Goal: Task Accomplishment & Management: Manage account settings

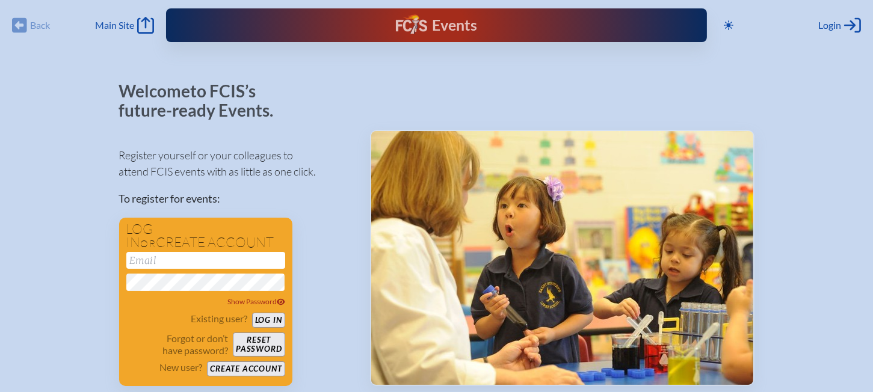
click at [321, 226] on div "Register yourself or your colleagues to attend FCIS events with as little as on…" at bounding box center [235, 262] width 232 height 250
click at [164, 261] on input "email" at bounding box center [205, 260] width 159 height 17
click at [450, 25] on div "Events" at bounding box center [436, 25] width 81 height 22
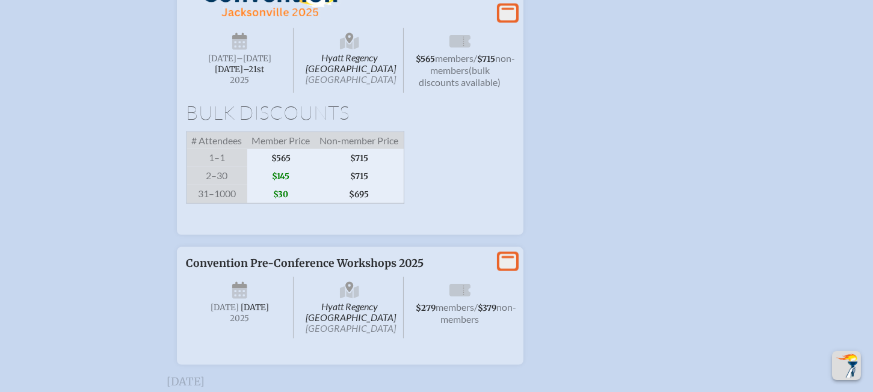
scroll to position [2406, 0]
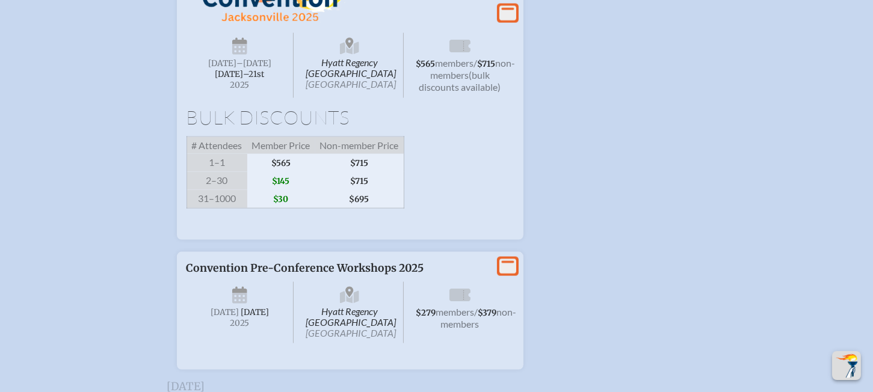
click at [507, 20] on icon at bounding box center [507, 12] width 17 height 15
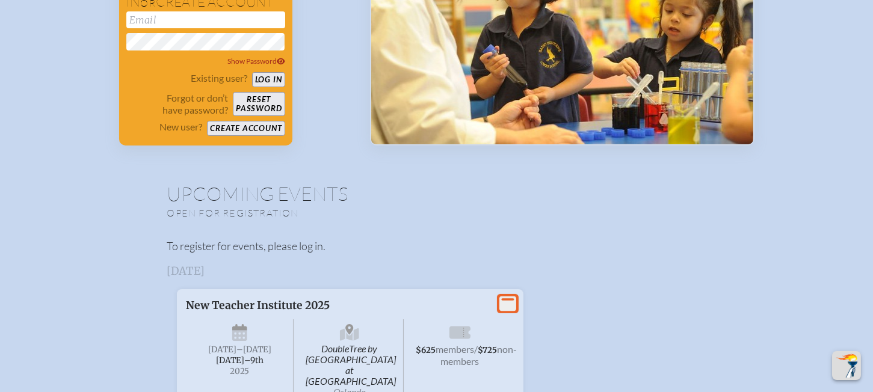
scroll to position [0, 0]
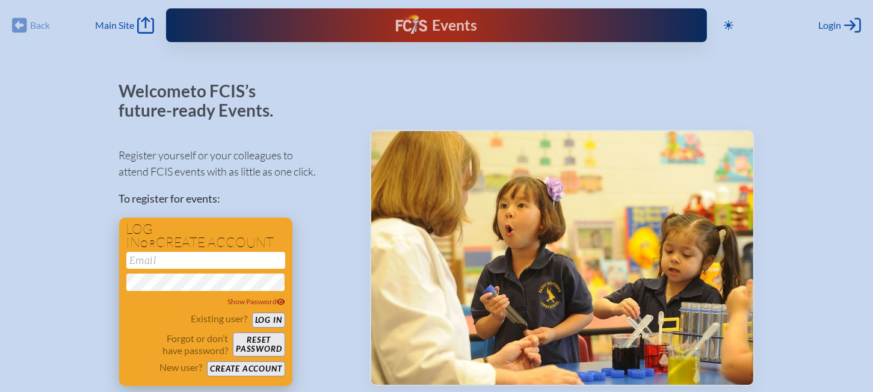
click at [147, 257] on input "email" at bounding box center [205, 260] width 159 height 17
type input "B"
click at [123, 25] on span "Main Site" at bounding box center [114, 25] width 39 height 12
click at [168, 263] on input "email" at bounding box center [205, 260] width 159 height 17
click at [164, 260] on input "email" at bounding box center [205, 260] width 159 height 17
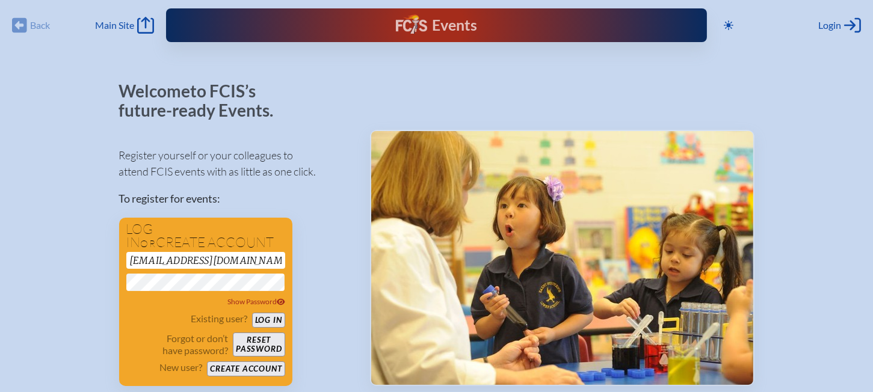
click at [336, 354] on div "Register yourself or your colleagues to attend FCIS events with as little as on…" at bounding box center [235, 262] width 232 height 250
click at [250, 304] on span "Show Password" at bounding box center [256, 301] width 58 height 9
click at [247, 258] on input "bmchenry@htes.org" at bounding box center [205, 260] width 159 height 17
type input "b"
click at [266, 319] on button "Log in" at bounding box center [268, 320] width 33 height 15
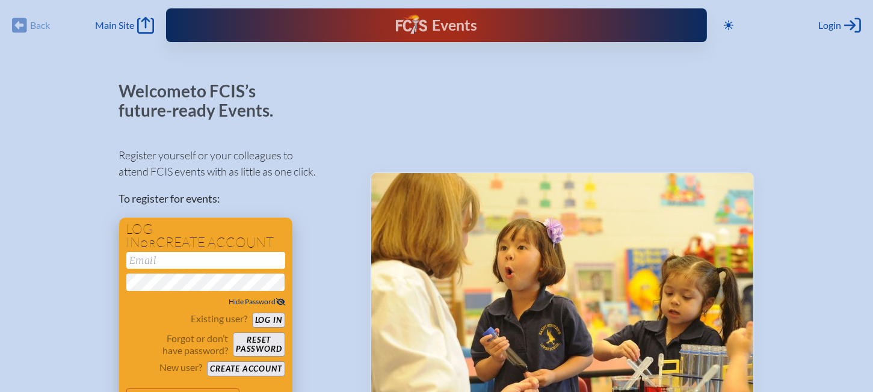
click at [266, 319] on button "Log in" at bounding box center [268, 320] width 33 height 15
click at [184, 260] on input "email" at bounding box center [205, 260] width 159 height 17
click at [303, 350] on div "Register yourself or your colleagues to attend FCIS events with as little as on…" at bounding box center [235, 283] width 232 height 292
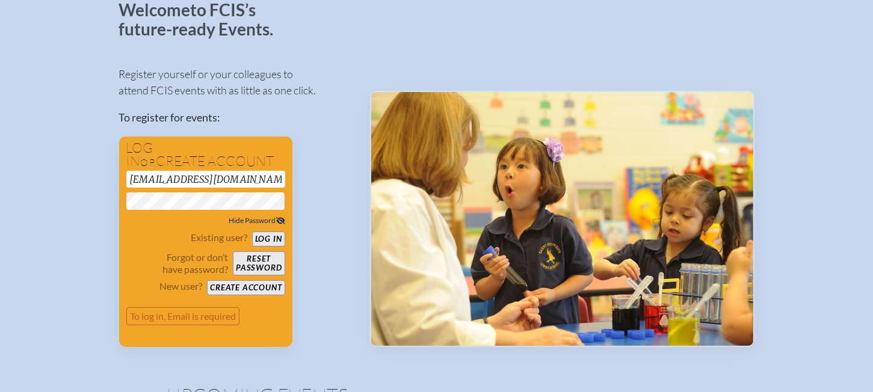
scroll to position [120, 0]
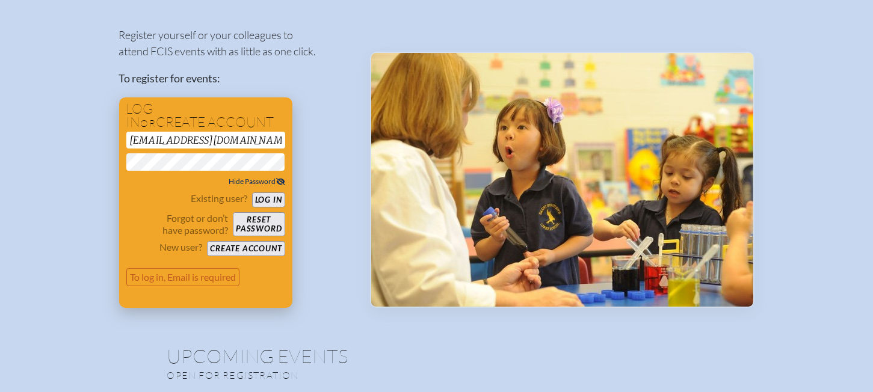
click at [239, 142] on input "bmchenry@htes.org" at bounding box center [205, 140] width 159 height 17
type input "b"
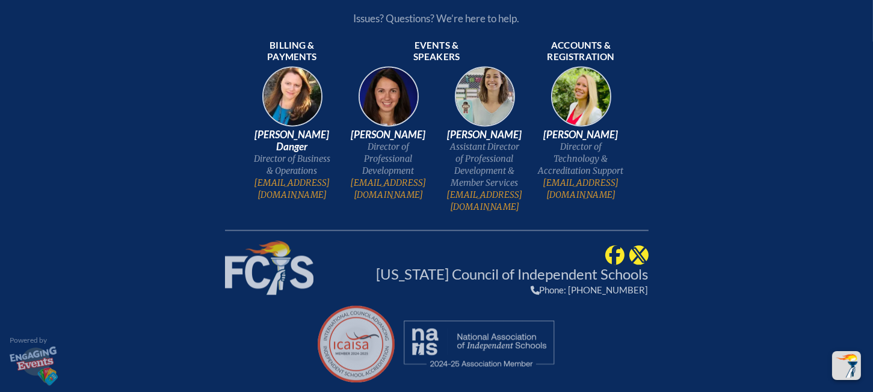
scroll to position [3629, 0]
click at [440, 64] on span "Events & speakers" at bounding box center [436, 52] width 87 height 24
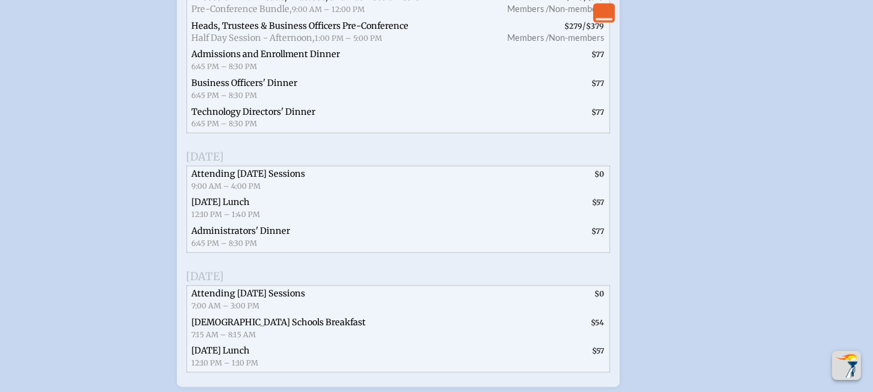
scroll to position [2847, 0]
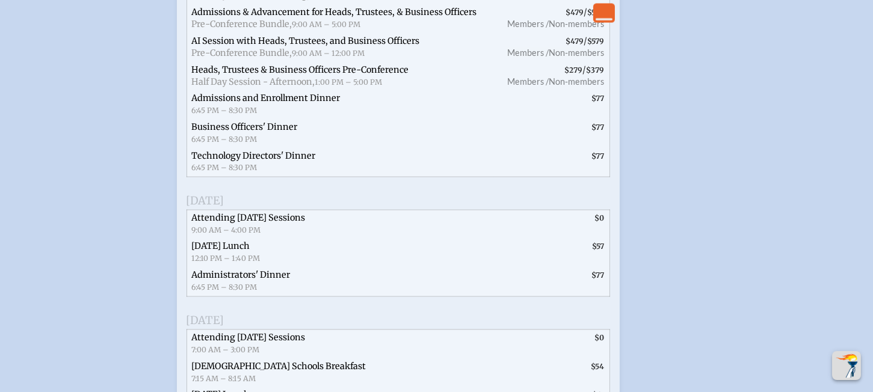
click at [600, 11] on icon "View Less" at bounding box center [604, 12] width 17 height 17
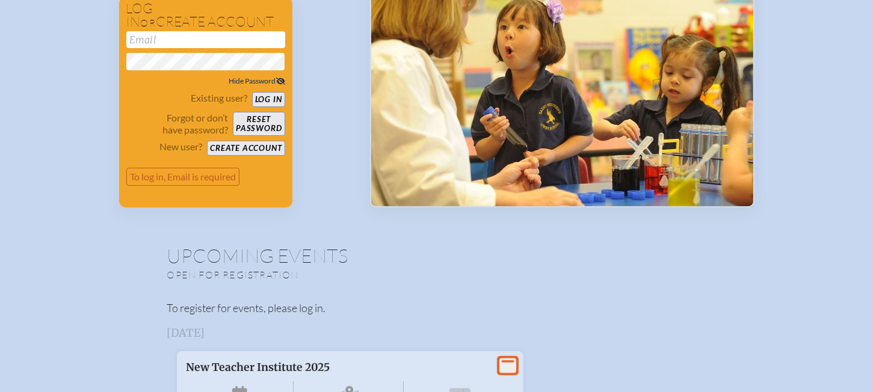
scroll to position [0, 0]
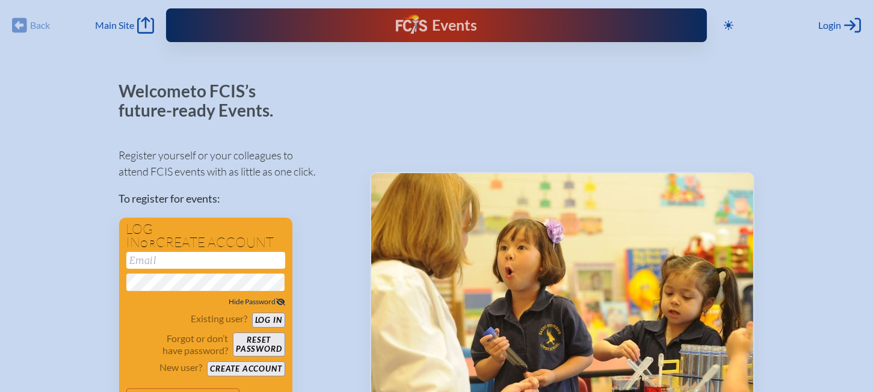
click at [429, 21] on div "Events" at bounding box center [436, 25] width 81 height 22
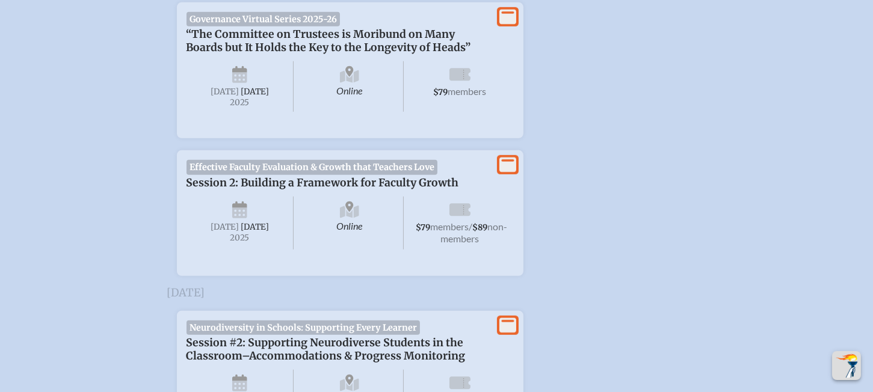
scroll to position [1023, 0]
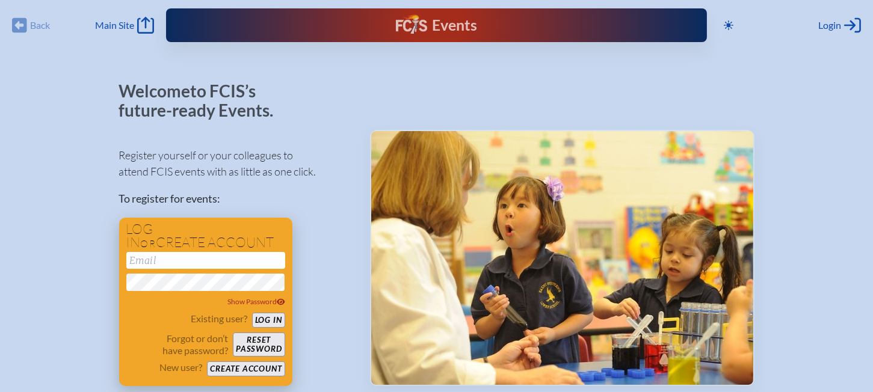
click at [272, 321] on button "Log in" at bounding box center [268, 320] width 33 height 15
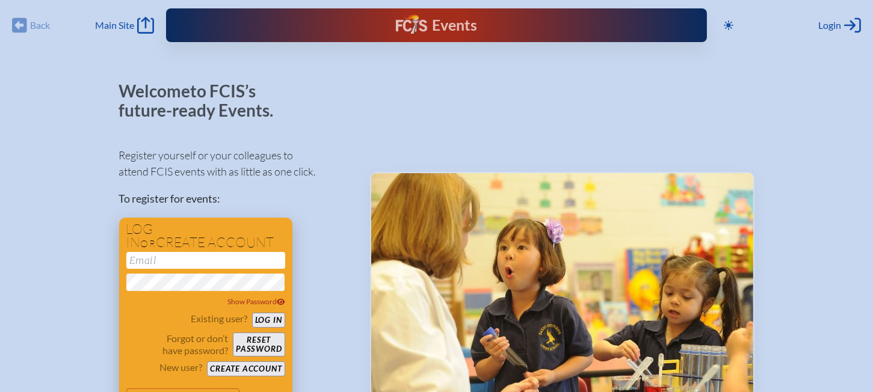
click at [272, 321] on button "Log in" at bounding box center [268, 320] width 33 height 15
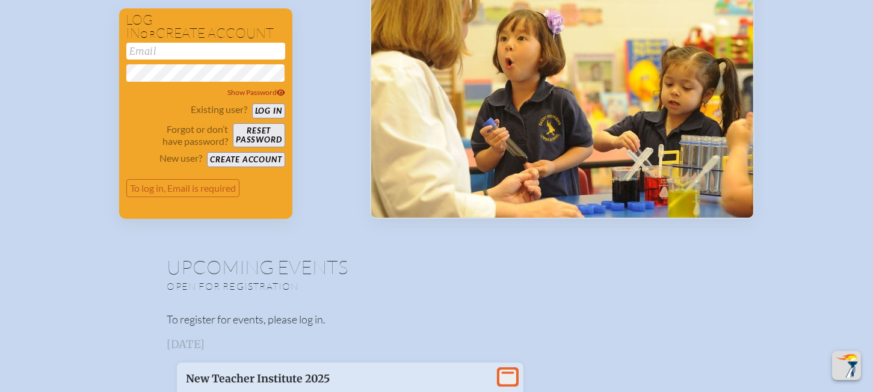
scroll to position [120, 0]
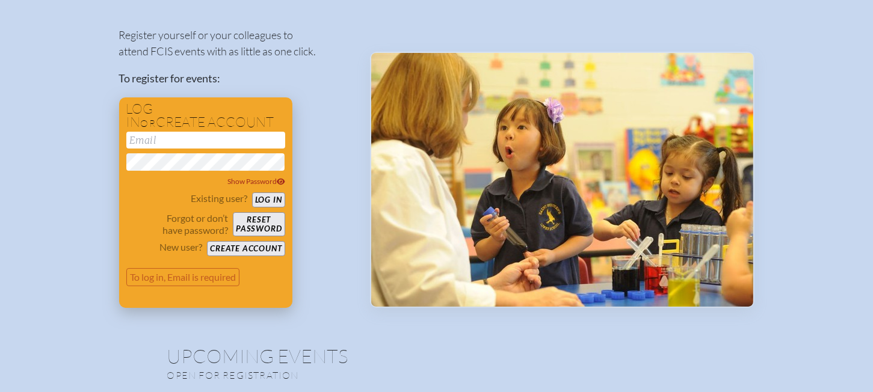
click at [263, 222] on button "Reset password" at bounding box center [259, 224] width 52 height 24
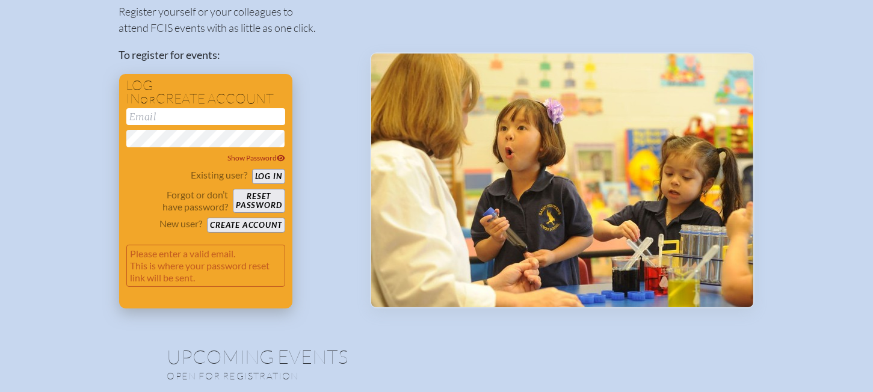
click at [270, 200] on button "Reset password" at bounding box center [259, 201] width 52 height 24
click at [184, 121] on input "email" at bounding box center [205, 116] width 159 height 17
type input "[EMAIL_ADDRESS][DOMAIN_NAME]"
click at [251, 195] on button "Reset password" at bounding box center [259, 201] width 52 height 24
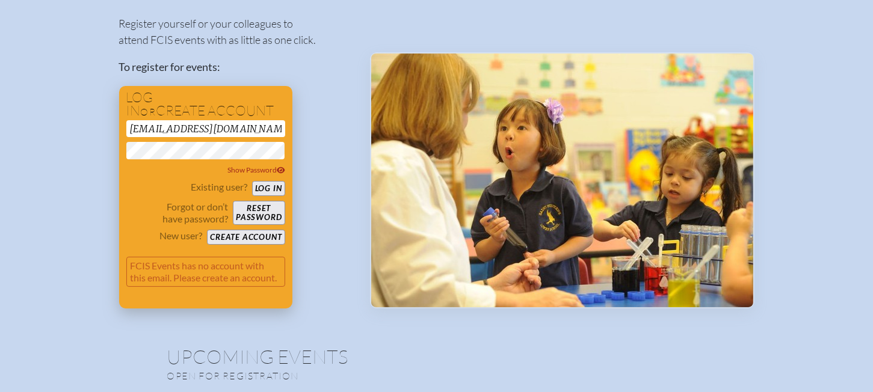
click at [257, 218] on button "Reset password" at bounding box center [259, 213] width 52 height 24
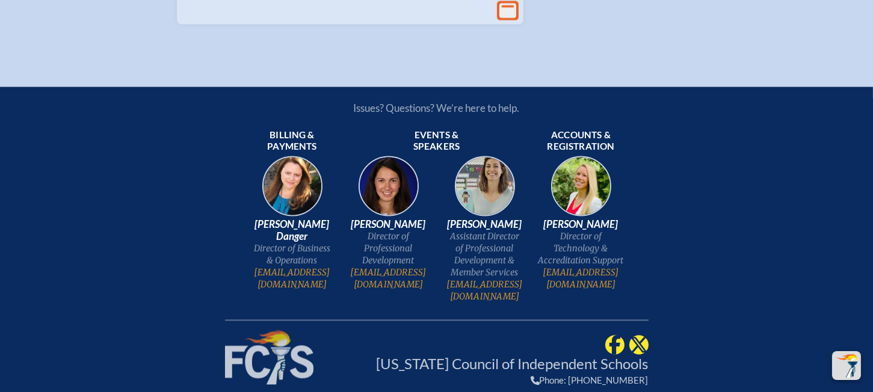
scroll to position [3112, 0]
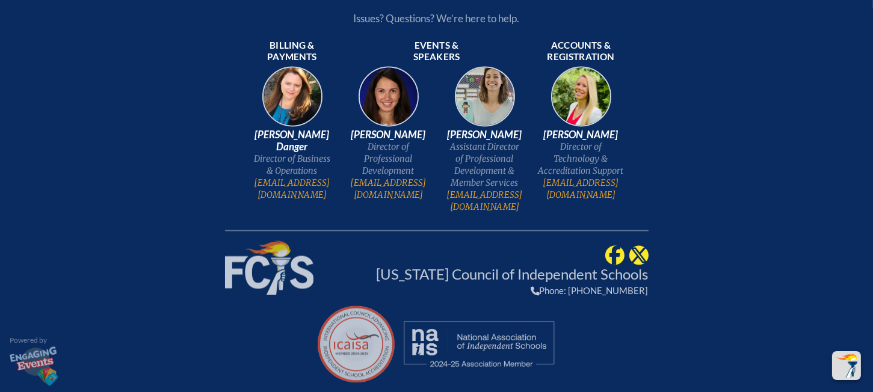
click at [450, 56] on span "Events & speakers" at bounding box center [436, 52] width 87 height 24
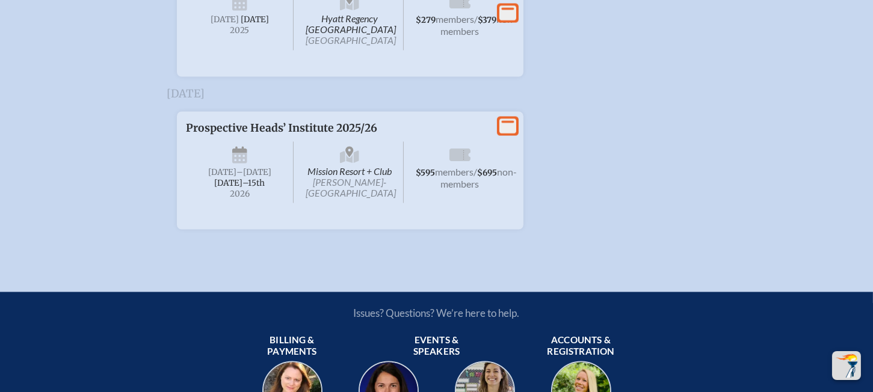
scroll to position [2751, 0]
